Goal: Transaction & Acquisition: Purchase product/service

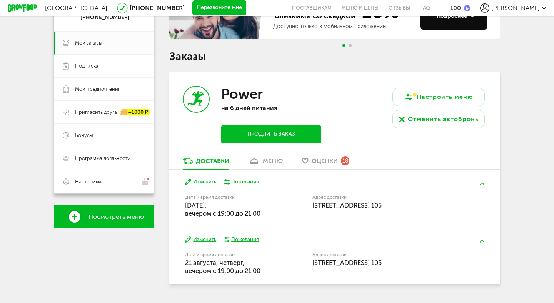
scroll to position [44, 0]
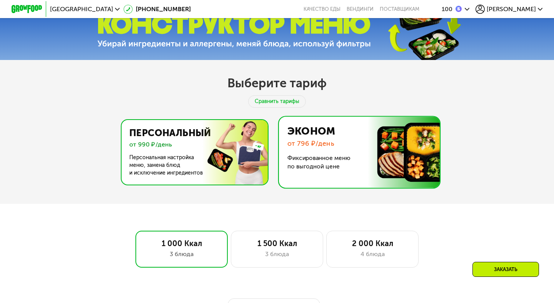
scroll to position [253, 0]
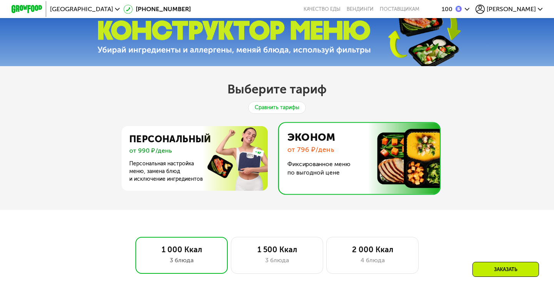
click at [279, 108] on div "Сравнить тарифы" at bounding box center [277, 108] width 58 height 12
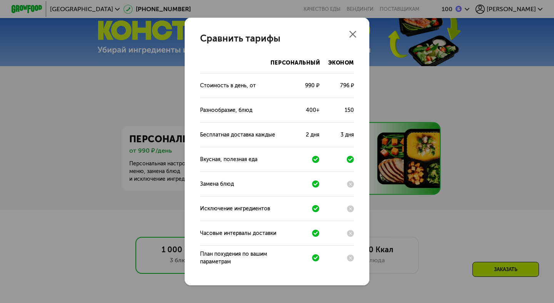
click at [512, 155] on div "Сравнить тарифы Персональный Эконом Стоимость в день, от 990 ₽ 796 ₽ Разнообраз…" at bounding box center [277, 151] width 554 height 303
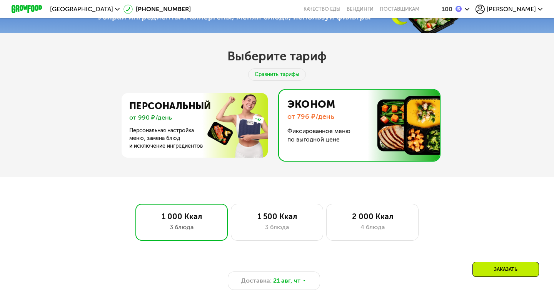
scroll to position [272, 0]
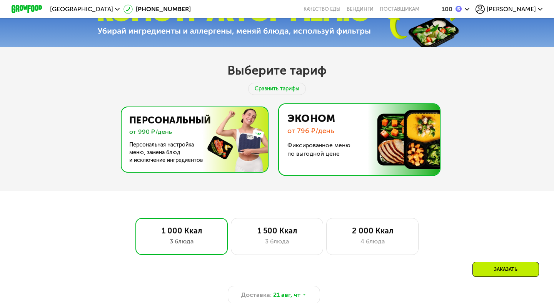
click at [163, 157] on img at bounding box center [193, 139] width 150 height 65
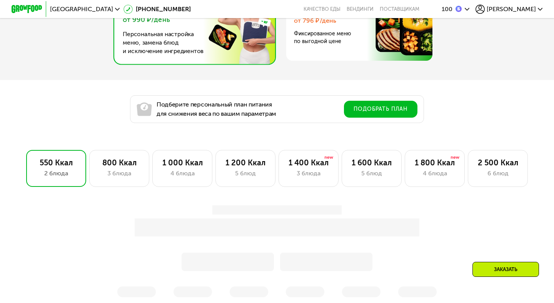
scroll to position [384, 0]
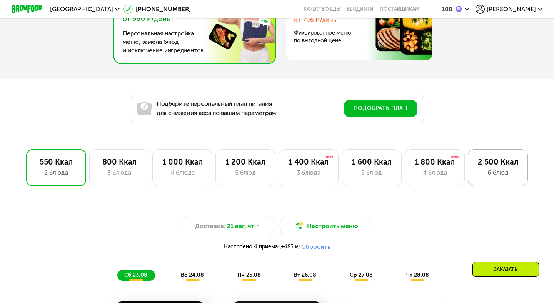
click at [509, 174] on div "6 блюд" at bounding box center [498, 172] width 44 height 9
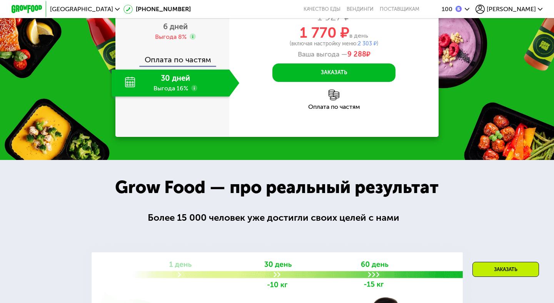
scroll to position [1093, 0]
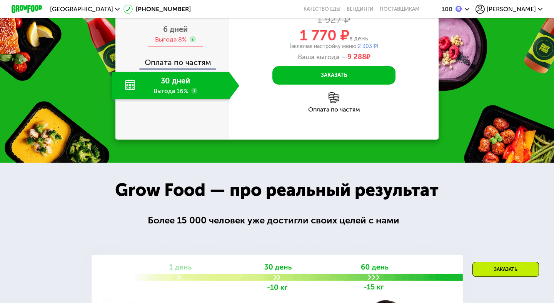
click at [169, 48] on div "6 дней Выгода 8%" at bounding box center [176, 34] width 128 height 27
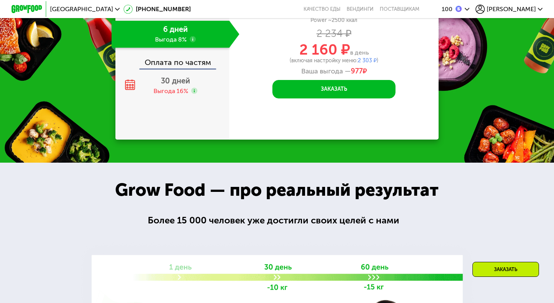
click at [176, 68] on div "Оплата сразу" at bounding box center [172, 60] width 113 height 18
